Goal: Information Seeking & Learning: Learn about a topic

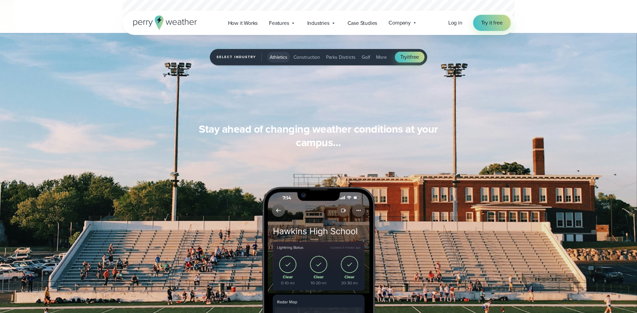
scroll to position [518, 0]
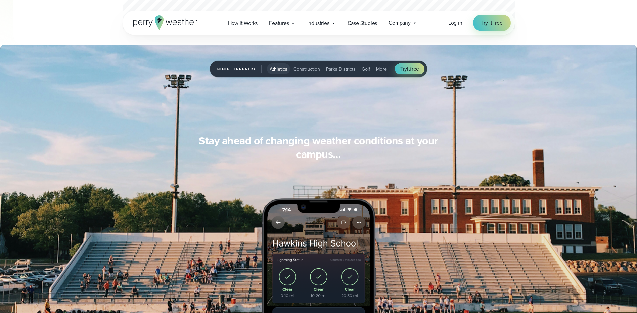
click at [297, 69] on span "Construction" at bounding box center [307, 69] width 27 height 7
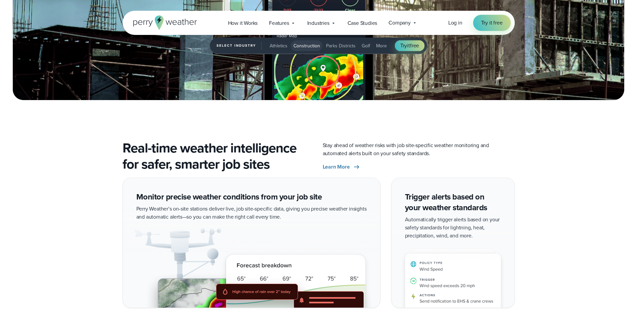
scroll to position [988, 0]
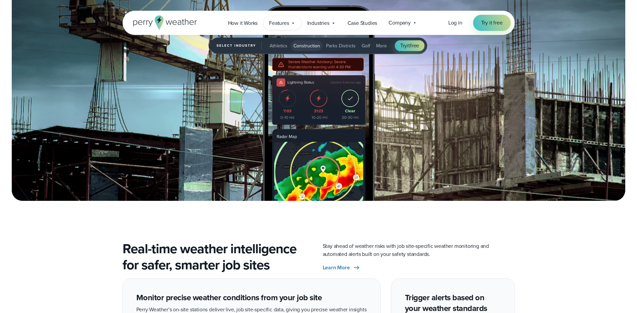
click at [288, 24] on span "Features" at bounding box center [279, 23] width 20 height 8
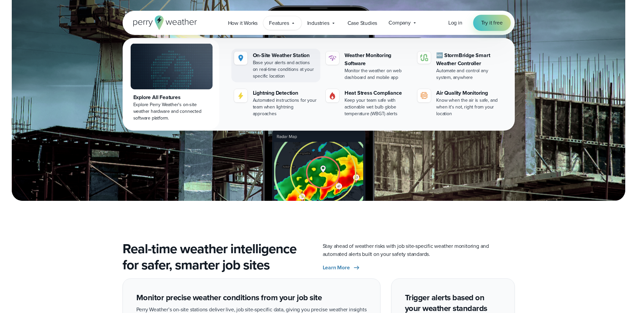
click at [265, 61] on div "Base your alerts and actions on real-time conditions at your specific location" at bounding box center [285, 69] width 65 height 20
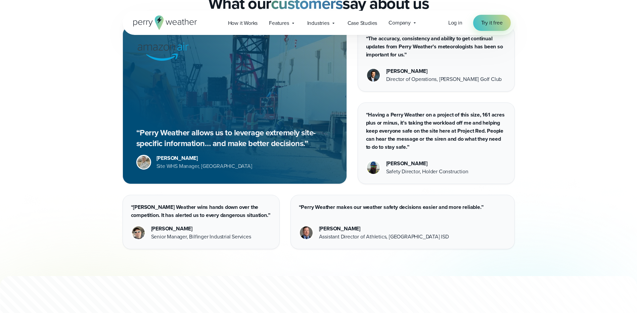
scroll to position [1723, 0]
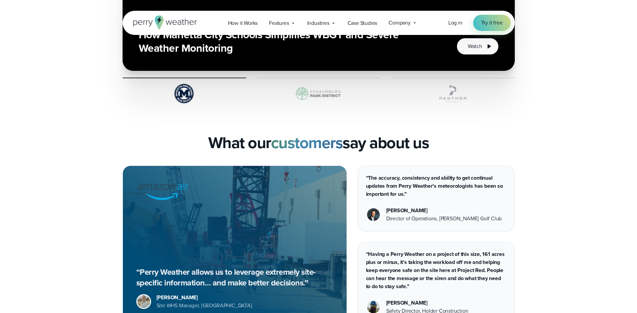
drag, startPoint x: 387, startPoint y: 118, endPoint x: 345, endPoint y: 121, distance: 41.8
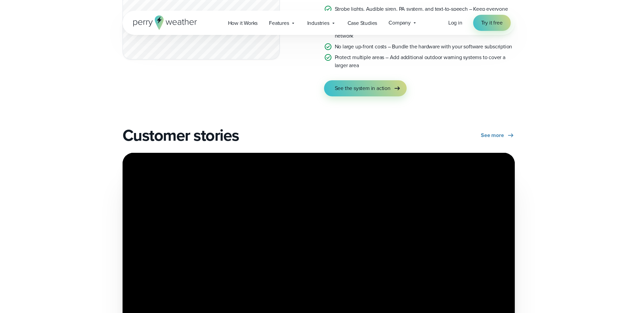
scroll to position [1152, 0]
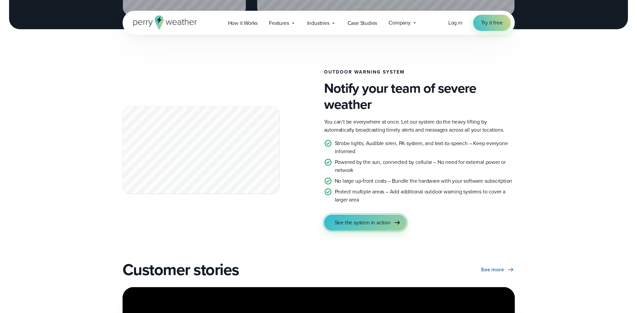
click at [371, 228] on link "See the system in action" at bounding box center [365, 223] width 83 height 16
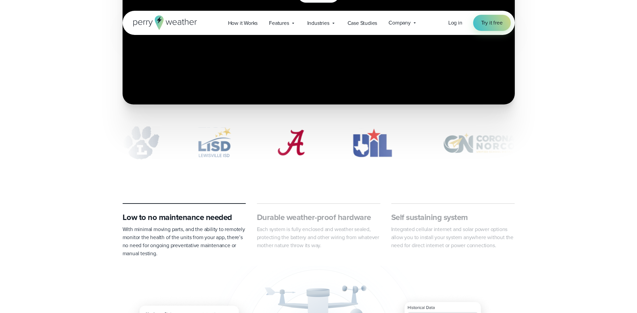
scroll to position [202, 0]
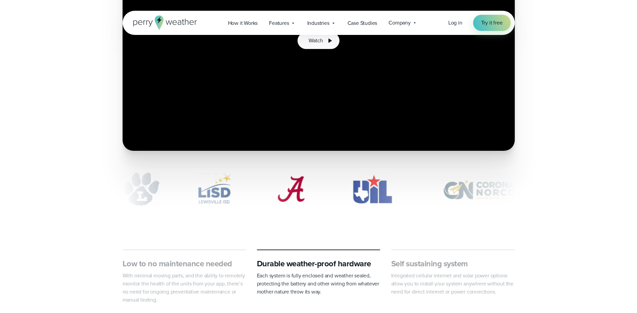
drag, startPoint x: 192, startPoint y: 191, endPoint x: 263, endPoint y: 189, distance: 71.2
click at [262, 190] on div "slideshow" at bounding box center [319, 189] width 392 height 34
drag, startPoint x: 236, startPoint y: 194, endPoint x: 218, endPoint y: 195, distance: 17.8
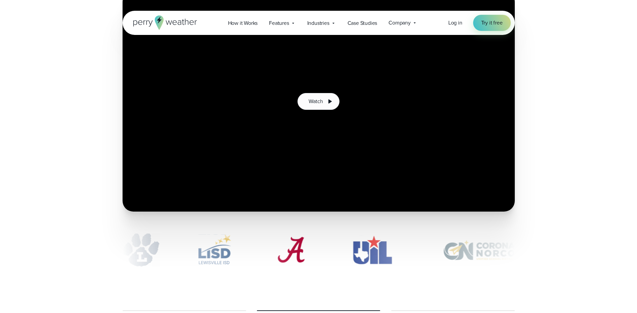
scroll to position [67, 0]
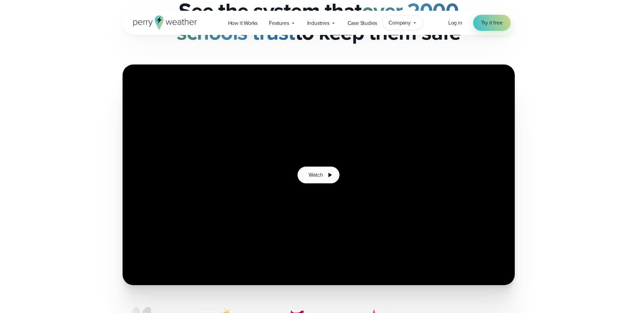
click at [411, 25] on span "Company" at bounding box center [400, 23] width 22 height 8
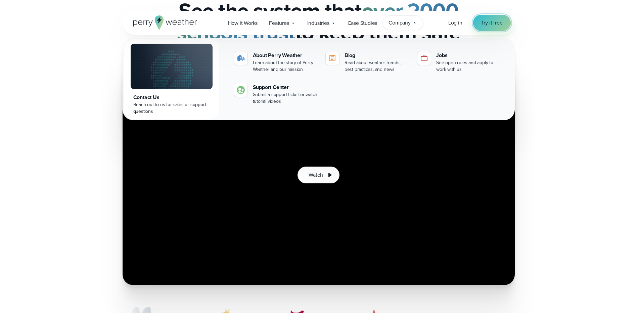
click at [497, 29] on link "Try it free" at bounding box center [492, 23] width 38 height 16
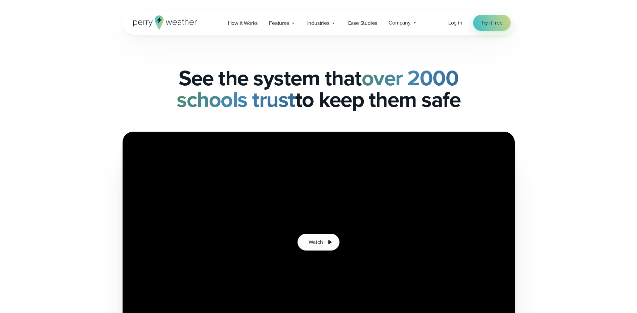
scroll to position [67, 0]
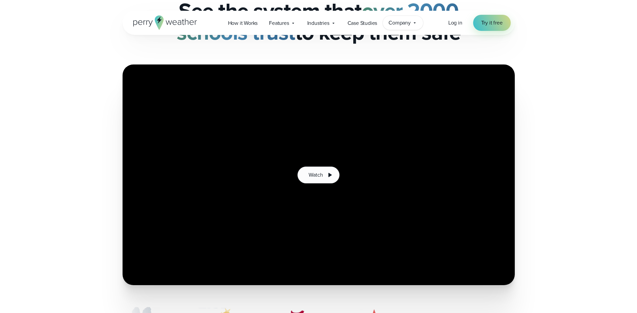
click at [401, 20] on span "Company" at bounding box center [400, 23] width 22 height 8
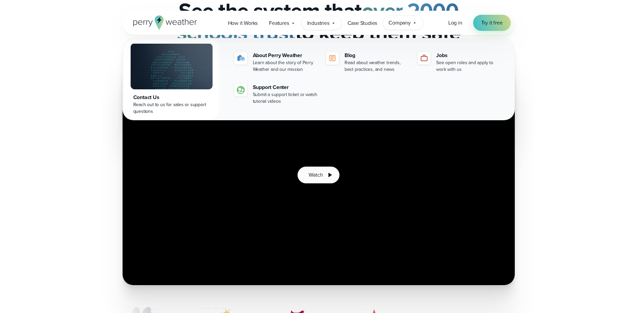
click at [325, 21] on span "Industries" at bounding box center [318, 23] width 22 height 8
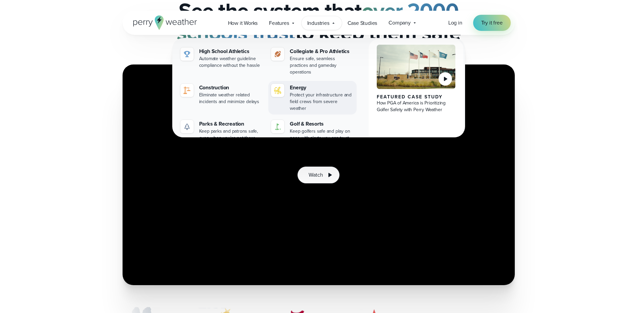
click at [292, 84] on div "Energy" at bounding box center [322, 88] width 64 height 8
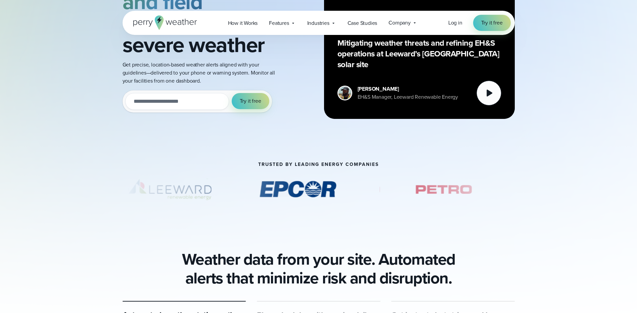
scroll to position [168, 0]
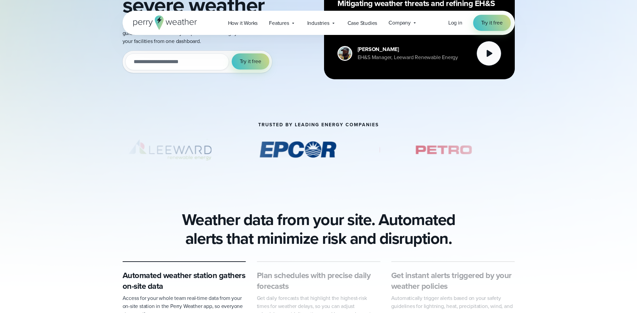
drag, startPoint x: 454, startPoint y: 152, endPoint x: 406, endPoint y: 153, distance: 48.0
click at [406, 153] on img "3 of 6" at bounding box center [425, 150] width 95 height 34
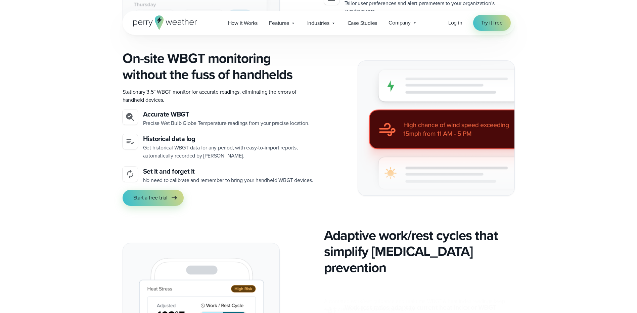
scroll to position [840, 0]
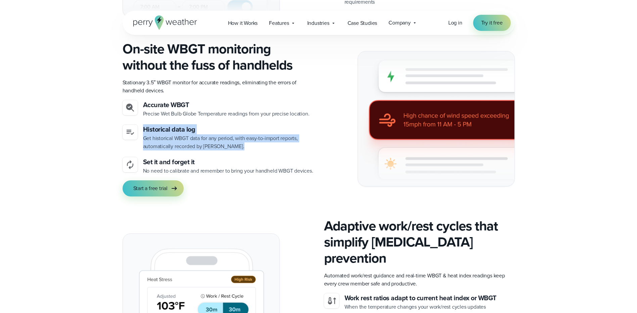
drag, startPoint x: 157, startPoint y: 121, endPoint x: 237, endPoint y: 136, distance: 81.3
click at [237, 136] on div "Historical data log Get historical WBGT data for any period, with easy-to-impor…" at bounding box center [228, 138] width 170 height 26
drag, startPoint x: 237, startPoint y: 136, endPoint x: 230, endPoint y: 147, distance: 13.4
click at [230, 147] on ul "Accurate WBGT Precise Wet Bulb Globe Temperature readings from your precise loc…" at bounding box center [218, 137] width 191 height 75
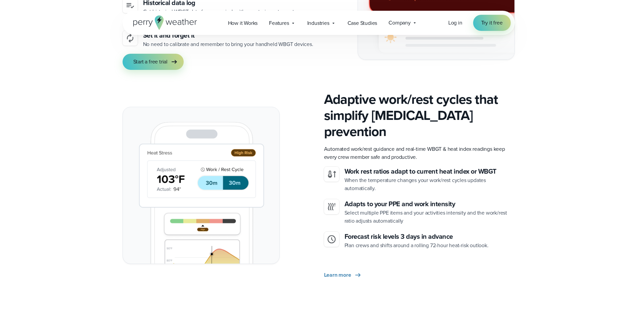
scroll to position [974, 0]
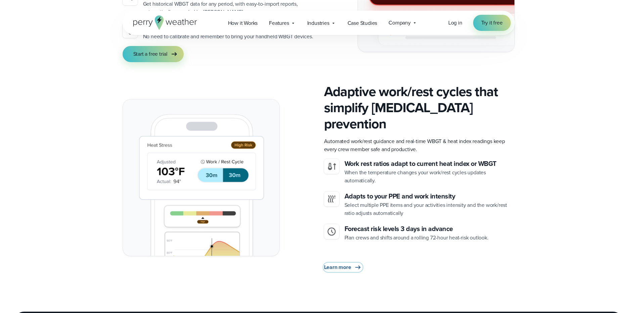
click at [348, 263] on span "Learn more" at bounding box center [337, 267] width 27 height 8
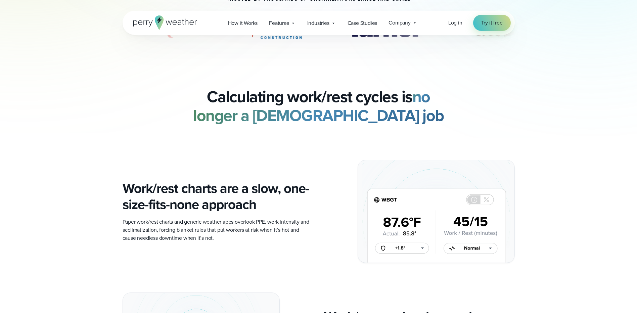
scroll to position [403, 0]
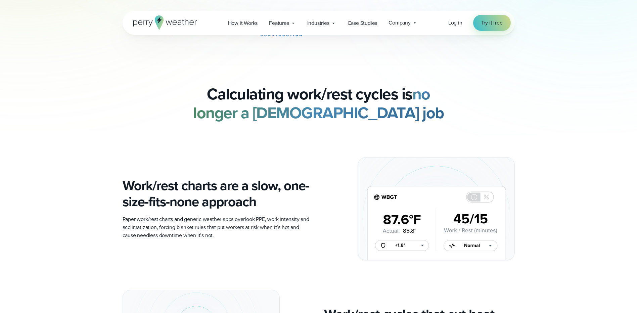
drag, startPoint x: 504, startPoint y: 78, endPoint x: 384, endPoint y: 116, distance: 125.0
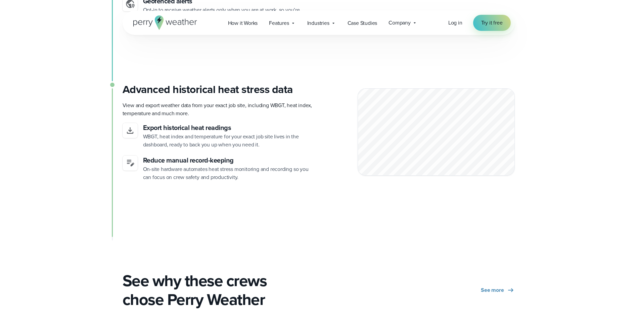
scroll to position [1848, 0]
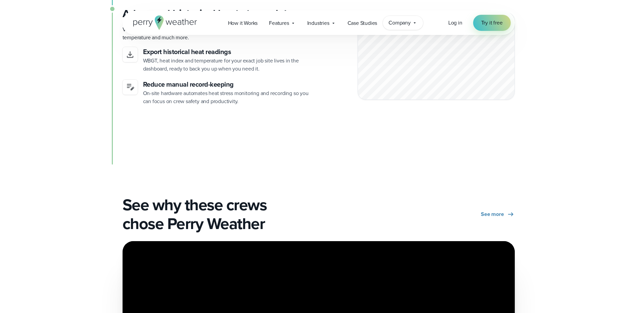
click at [405, 23] on span "Company" at bounding box center [400, 23] width 22 height 8
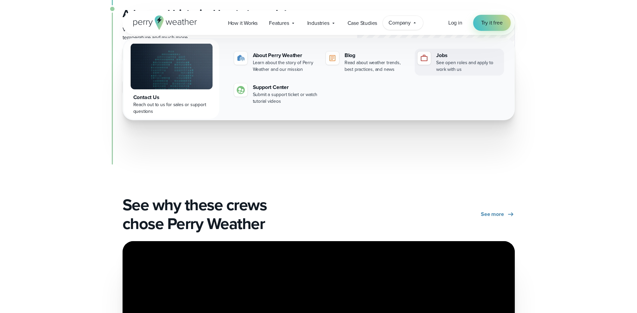
click at [453, 58] on div "Jobs" at bounding box center [468, 55] width 65 height 8
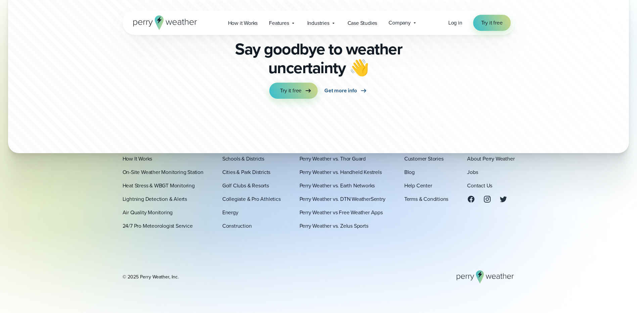
scroll to position [1781, 0]
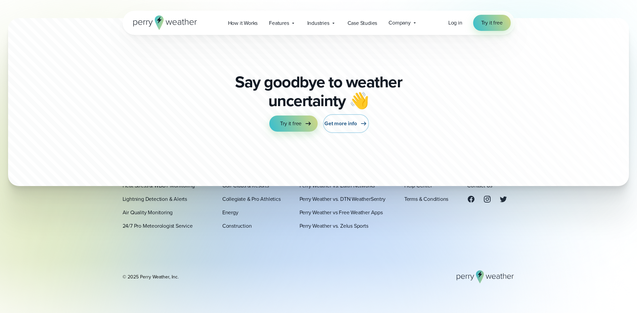
click at [341, 120] on span "Get more info" at bounding box center [341, 124] width 32 height 8
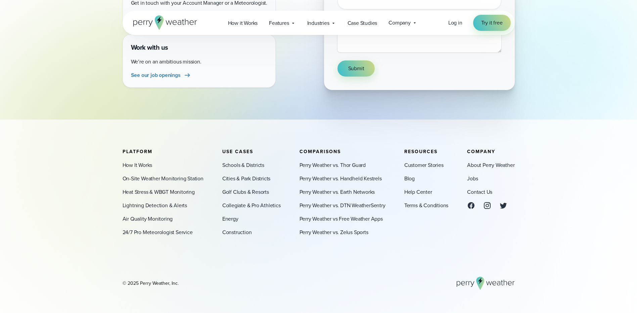
scroll to position [235, 0]
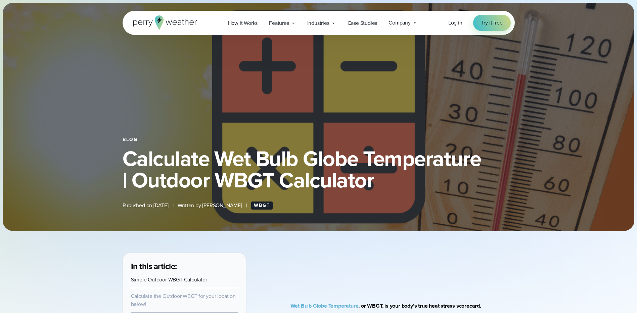
select select "***"
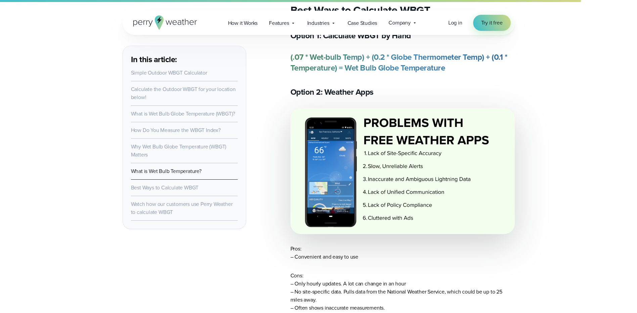
scroll to position [2621, 0]
